Goal: Task Accomplishment & Management: Complete application form

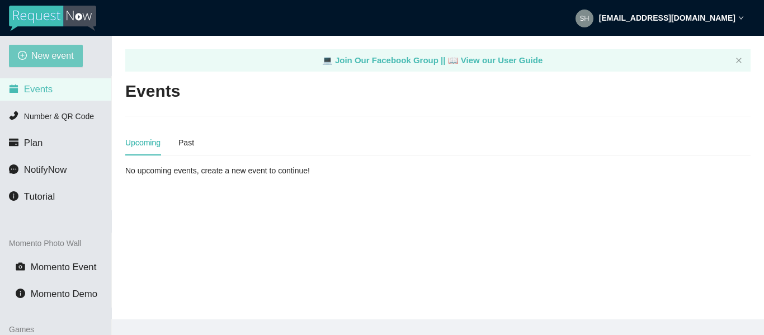
click at [60, 53] on span "New event" at bounding box center [52, 56] width 43 height 14
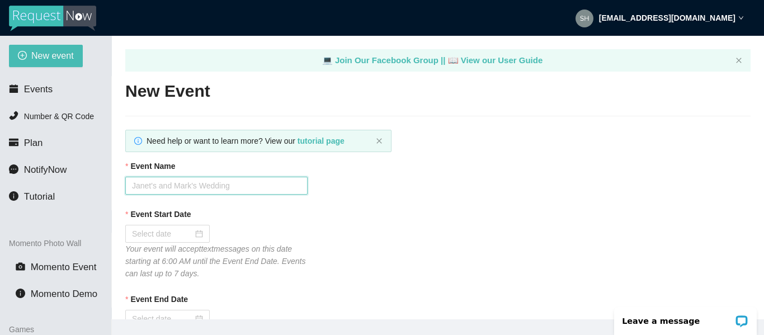
click at [162, 178] on input "Event Name" at bounding box center [216, 186] width 182 height 18
type input "Hashtag [DATE] Trivia"
click at [167, 233] on input "Event Start Date" at bounding box center [162, 234] width 61 height 12
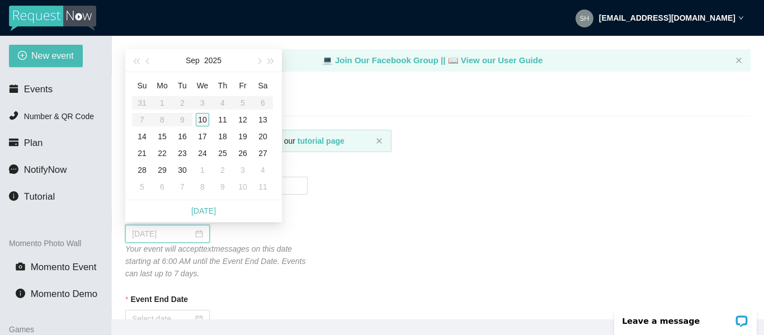
type input "[DATE]"
click at [205, 120] on div "10" at bounding box center [202, 119] width 13 height 13
type input "[DATE]"
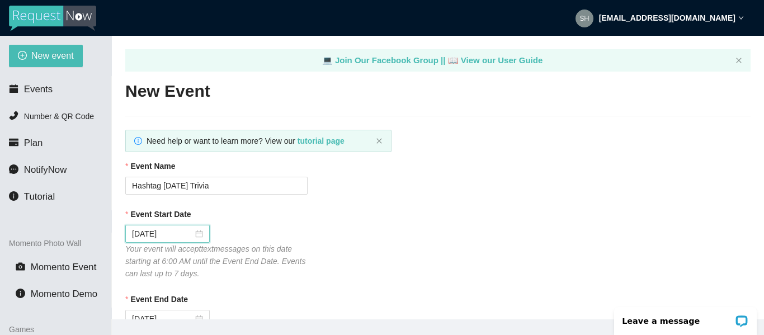
click at [354, 208] on div "Event Start Date" at bounding box center [437, 216] width 625 height 17
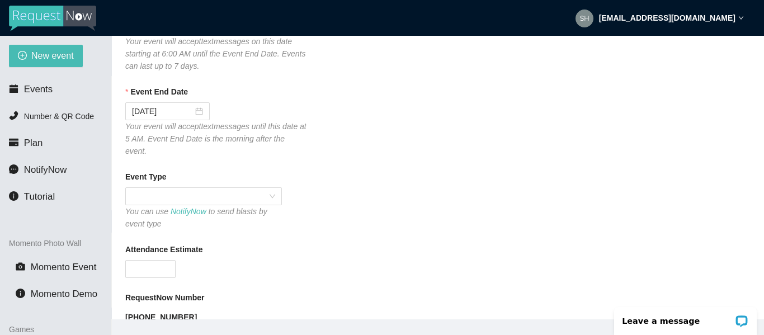
scroll to position [224, 0]
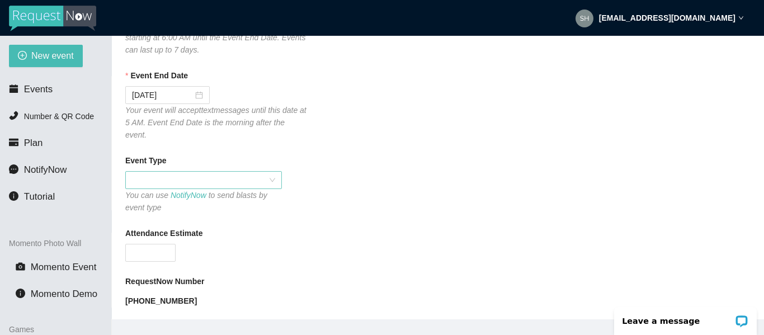
click at [187, 172] on span at bounding box center [203, 180] width 143 height 17
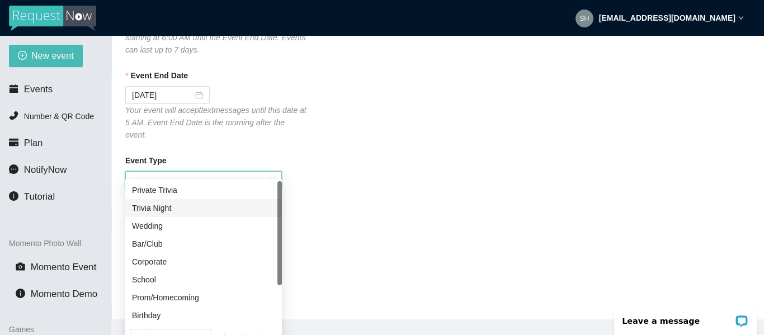
click at [163, 204] on div "Trivia Night" at bounding box center [203, 208] width 143 height 12
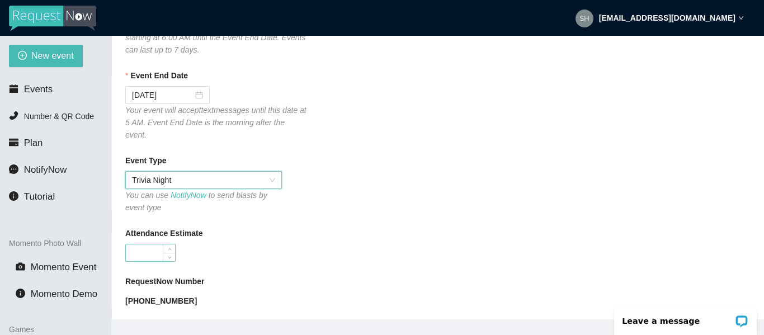
click at [156, 244] on input "Attendance Estimate" at bounding box center [150, 252] width 49 height 17
type input "40"
click at [252, 244] on div "40" at bounding box center [216, 253] width 182 height 18
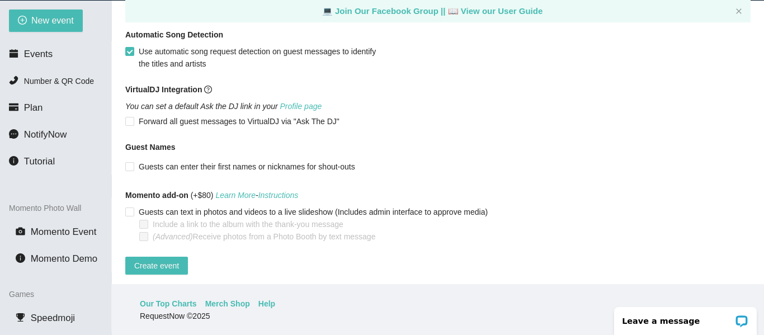
scroll to position [36, 0]
click at [162, 259] on span "Create event" at bounding box center [156, 265] width 45 height 12
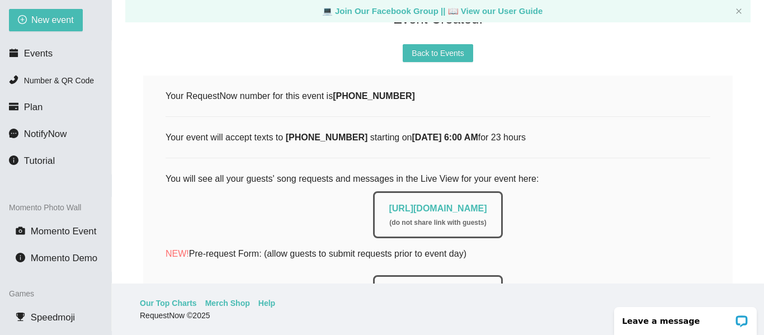
scroll to position [113, 0]
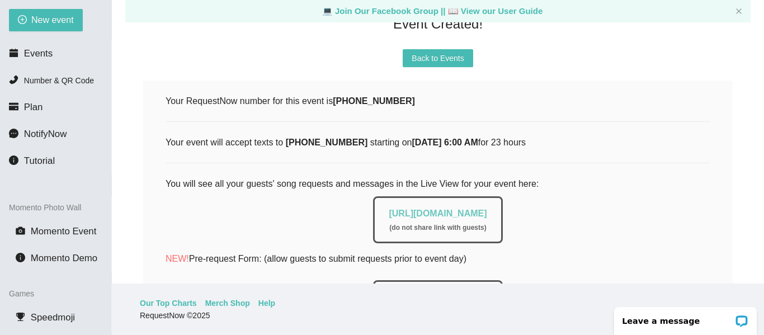
click at [428, 212] on link "[URL][DOMAIN_NAME]" at bounding box center [438, 214] width 98 height 10
